Goal: Book appointment/travel/reservation

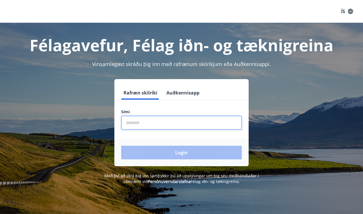
click at [141, 125] on input "phone" at bounding box center [181, 123] width 121 height 14
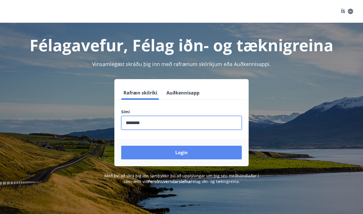
type input "********"
click at [182, 151] on button "Login" at bounding box center [181, 153] width 121 height 14
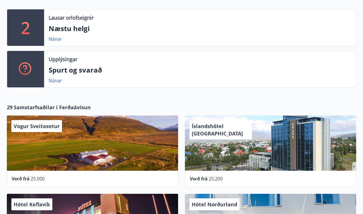
scroll to position [176, 0]
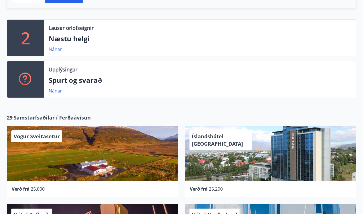
click at [58, 48] on link "Nánar" at bounding box center [55, 49] width 13 height 6
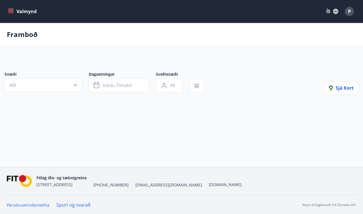
type input "*"
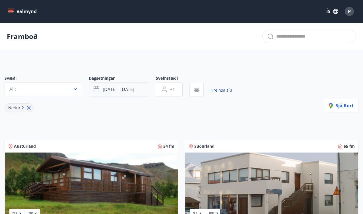
click at [98, 90] on icon "button" at bounding box center [97, 89] width 7 height 7
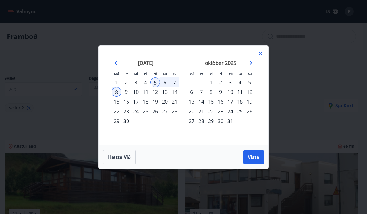
click at [157, 93] on div "12" at bounding box center [156, 92] width 10 height 10
click at [118, 101] on div "15" at bounding box center [117, 102] width 10 height 10
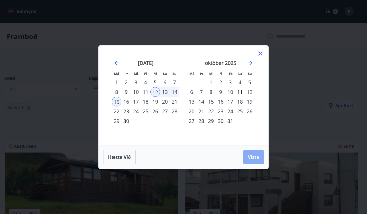
click at [252, 157] on span "Vista" at bounding box center [253, 157] width 11 height 6
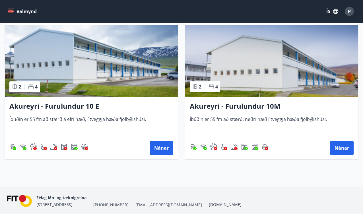
scroll to position [303, 0]
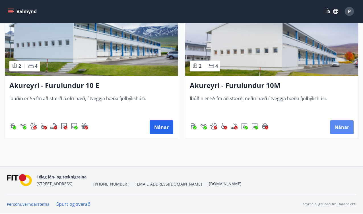
click at [345, 127] on button "Nánar" at bounding box center [342, 127] width 24 height 14
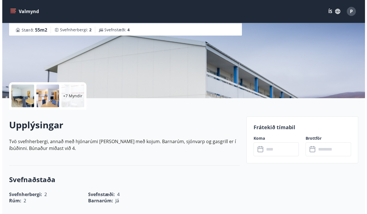
scroll to position [94, 0]
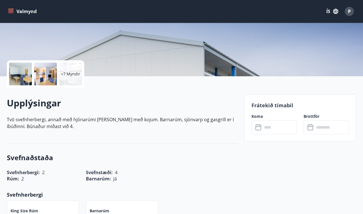
click at [71, 72] on p "+7 Myndir" at bounding box center [70, 74] width 19 height 6
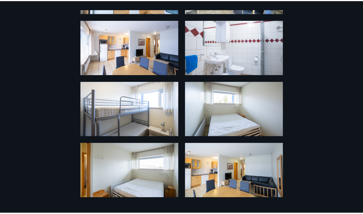
scroll to position [0, 0]
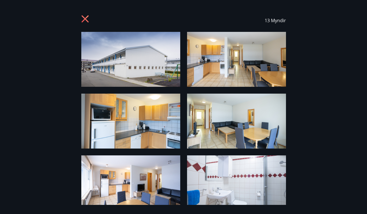
click at [85, 21] on icon at bounding box center [85, 19] width 9 height 9
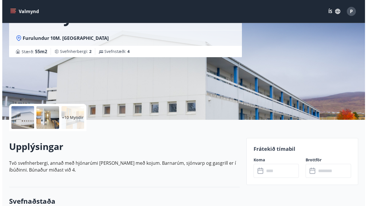
scroll to position [61, 0]
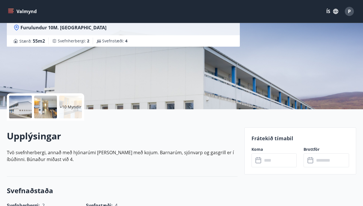
click at [72, 107] on p "+10 Myndir" at bounding box center [71, 107] width 22 height 6
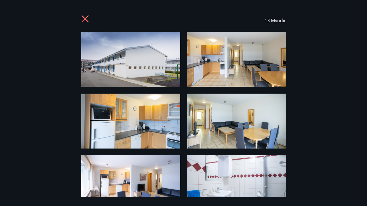
click at [140, 70] on img at bounding box center [130, 59] width 99 height 55
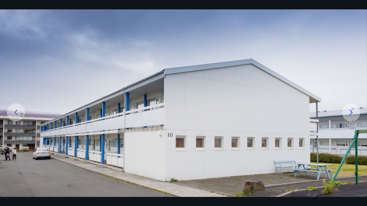
scroll to position [33, 0]
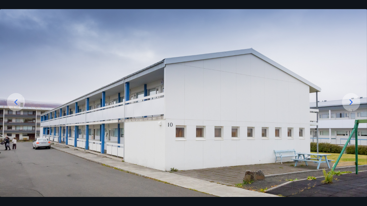
click at [352, 102] on icon at bounding box center [351, 102] width 9 height 9
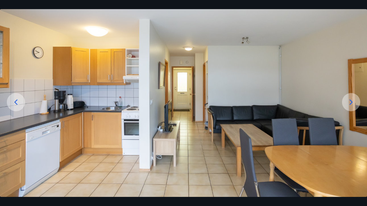
click at [352, 102] on icon at bounding box center [351, 102] width 9 height 9
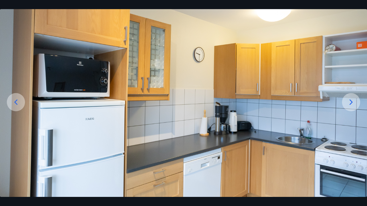
click at [350, 102] on icon at bounding box center [351, 102] width 9 height 9
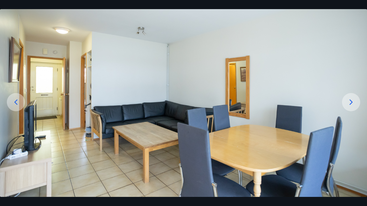
click at [350, 102] on icon at bounding box center [351, 102] width 9 height 9
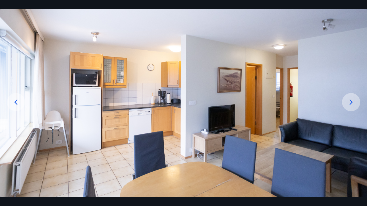
click at [350, 102] on icon at bounding box center [351, 102] width 9 height 9
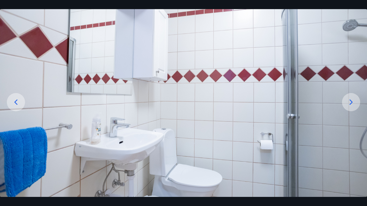
click at [350, 102] on icon at bounding box center [351, 102] width 9 height 9
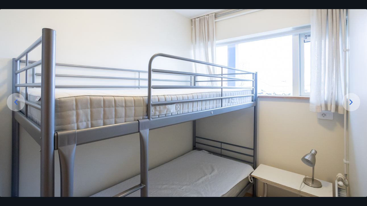
click at [350, 102] on icon at bounding box center [351, 102] width 9 height 9
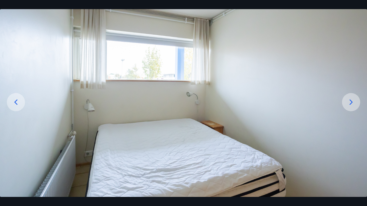
click at [350, 102] on icon at bounding box center [351, 102] width 9 height 9
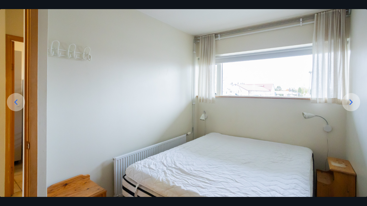
click at [19, 103] on icon at bounding box center [15, 102] width 9 height 9
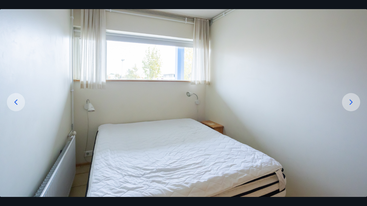
click at [354, 103] on icon at bounding box center [351, 102] width 9 height 9
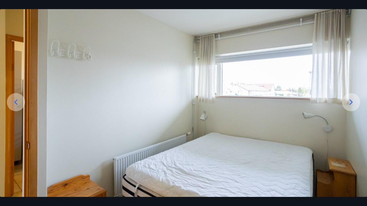
click at [354, 103] on icon at bounding box center [351, 102] width 9 height 9
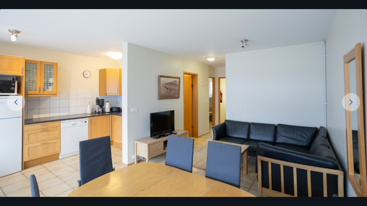
click at [354, 103] on icon at bounding box center [351, 102] width 9 height 9
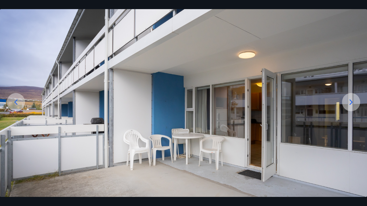
click at [354, 102] on icon at bounding box center [351, 102] width 9 height 9
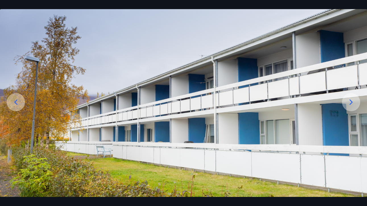
click at [354, 102] on icon at bounding box center [351, 102] width 9 height 9
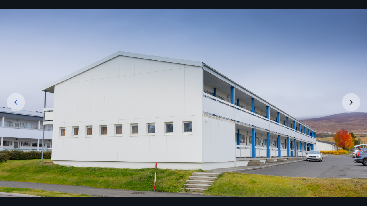
click at [346, 100] on img at bounding box center [183, 101] width 367 height 204
click at [352, 100] on img at bounding box center [183, 101] width 367 height 204
click at [16, 104] on icon at bounding box center [15, 102] width 9 height 9
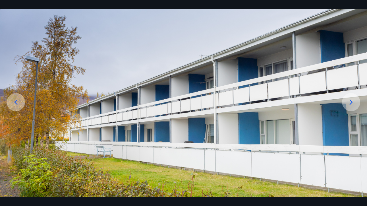
click at [17, 103] on icon at bounding box center [15, 102] width 9 height 9
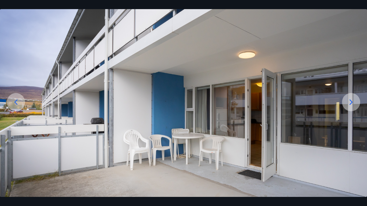
click at [17, 103] on icon at bounding box center [15, 102] width 9 height 9
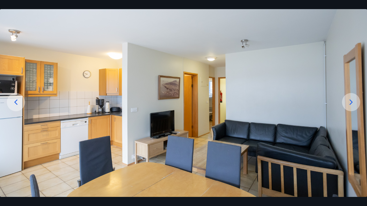
click at [17, 103] on icon at bounding box center [15, 102] width 9 height 9
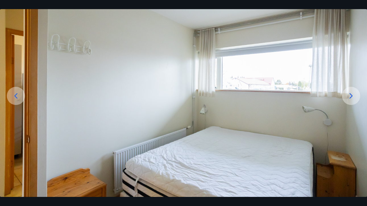
scroll to position [0, 0]
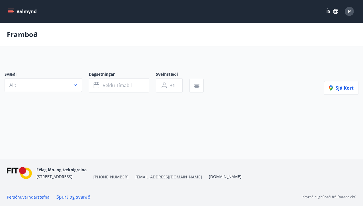
type input "*"
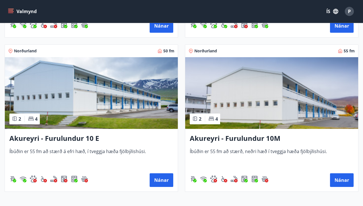
scroll to position [262, 0]
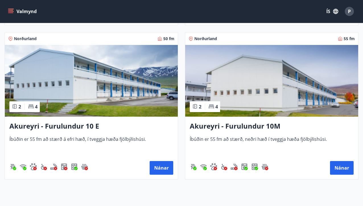
click at [58, 89] on img at bounding box center [91, 81] width 173 height 72
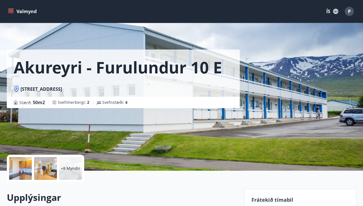
click at [69, 169] on p "+8 Myndir" at bounding box center [70, 169] width 19 height 6
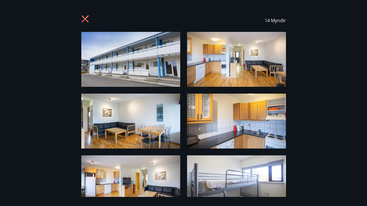
click at [145, 54] on img at bounding box center [130, 59] width 99 height 55
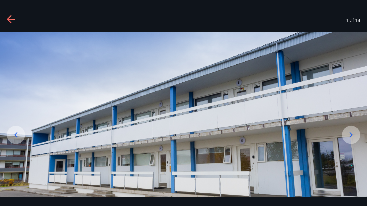
scroll to position [39, 0]
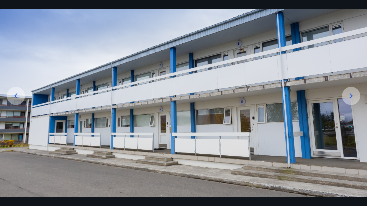
click at [354, 97] on icon at bounding box center [351, 95] width 9 height 9
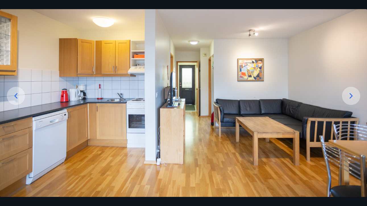
click at [354, 97] on icon at bounding box center [351, 95] width 9 height 9
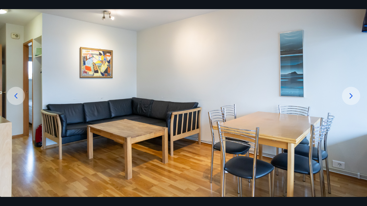
click at [354, 97] on icon at bounding box center [351, 95] width 9 height 9
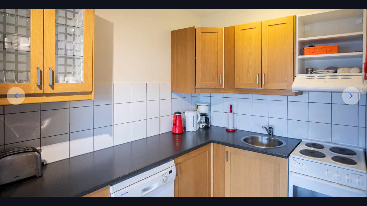
click at [351, 97] on icon at bounding box center [351, 95] width 3 height 5
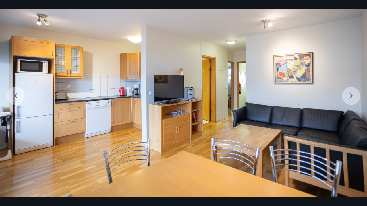
click at [351, 97] on icon at bounding box center [351, 95] width 3 height 5
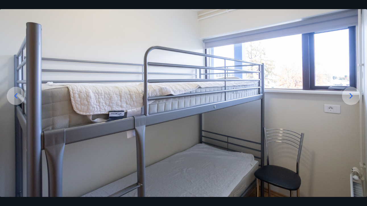
click at [351, 97] on icon at bounding box center [351, 95] width 3 height 5
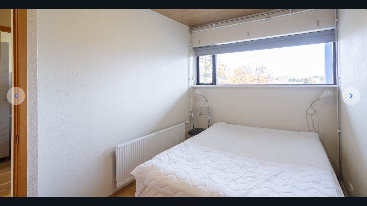
click at [351, 97] on icon at bounding box center [351, 95] width 3 height 5
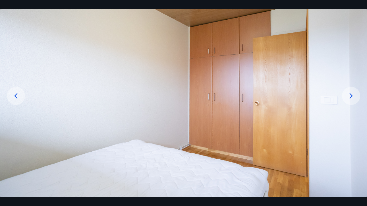
click at [351, 97] on icon at bounding box center [351, 95] width 3 height 5
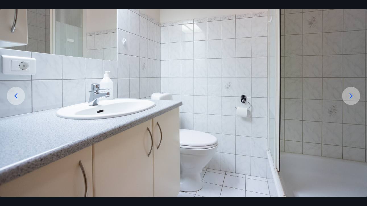
click at [351, 97] on icon at bounding box center [351, 95] width 3 height 5
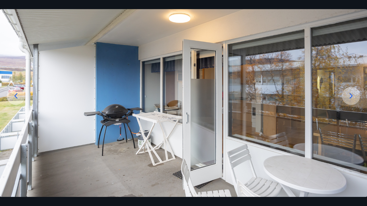
click at [351, 97] on icon at bounding box center [351, 95] width 3 height 5
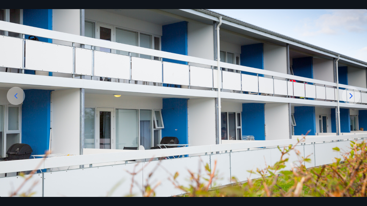
click at [351, 97] on icon at bounding box center [351, 95] width 3 height 5
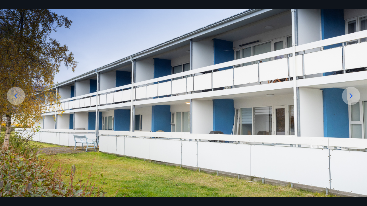
click at [351, 97] on icon at bounding box center [351, 95] width 3 height 5
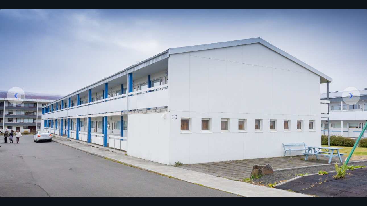
click at [351, 97] on icon at bounding box center [351, 95] width 3 height 5
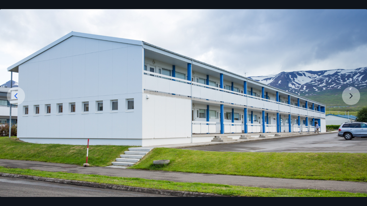
click at [351, 97] on img at bounding box center [183, 95] width 367 height 204
click at [17, 96] on icon at bounding box center [15, 95] width 9 height 9
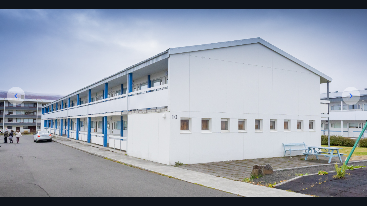
click at [17, 96] on icon at bounding box center [15, 95] width 9 height 9
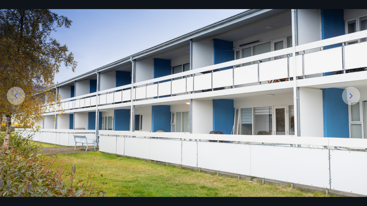
click at [15, 96] on icon at bounding box center [15, 95] width 9 height 9
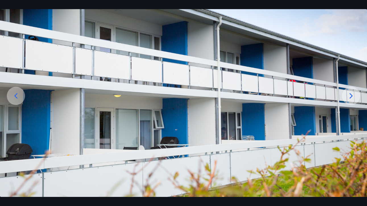
click at [15, 96] on icon at bounding box center [15, 95] width 9 height 9
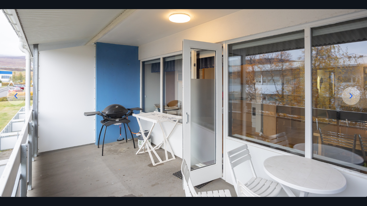
click at [15, 96] on icon at bounding box center [15, 95] width 9 height 9
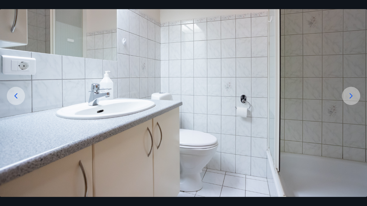
click at [15, 96] on icon at bounding box center [15, 95] width 9 height 9
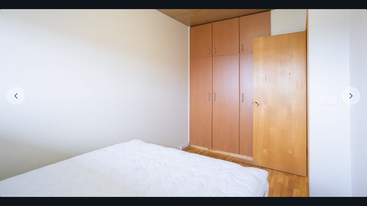
click at [15, 96] on icon at bounding box center [15, 95] width 9 height 9
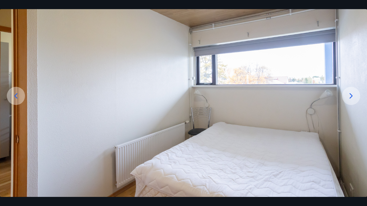
click at [15, 96] on icon at bounding box center [15, 95] width 9 height 9
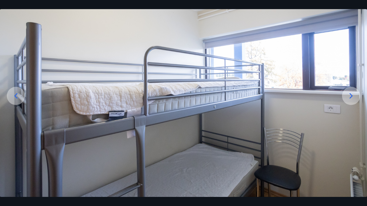
click at [15, 96] on icon at bounding box center [15, 95] width 9 height 9
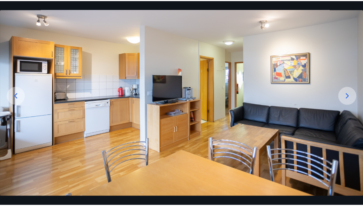
scroll to position [0, 0]
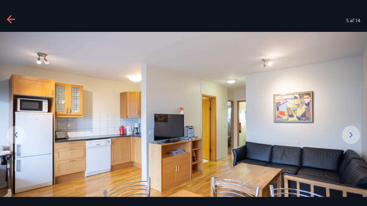
click at [11, 16] on icon at bounding box center [9, 19] width 5 height 8
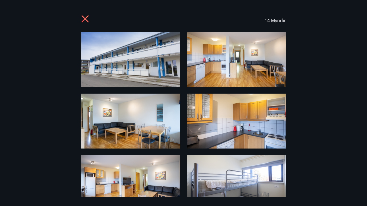
click at [85, 18] on icon at bounding box center [84, 18] width 1 height 1
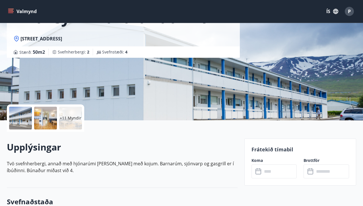
scroll to position [5, 0]
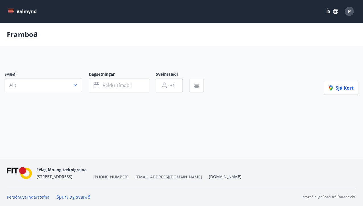
type input "*"
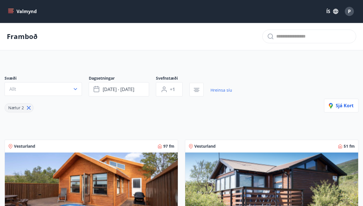
drag, startPoint x: 182, startPoint y: 201, endPoint x: 188, endPoint y: 173, distance: 28.5
click at [185, 191] on div "Vesturland 51 fm 3 8 Skorradalur - Vatnsendahlíð 40 Frá og með [DATE][PERSON_NA…" at bounding box center [268, 210] width 180 height 154
